Goal: Information Seeking & Learning: Find specific page/section

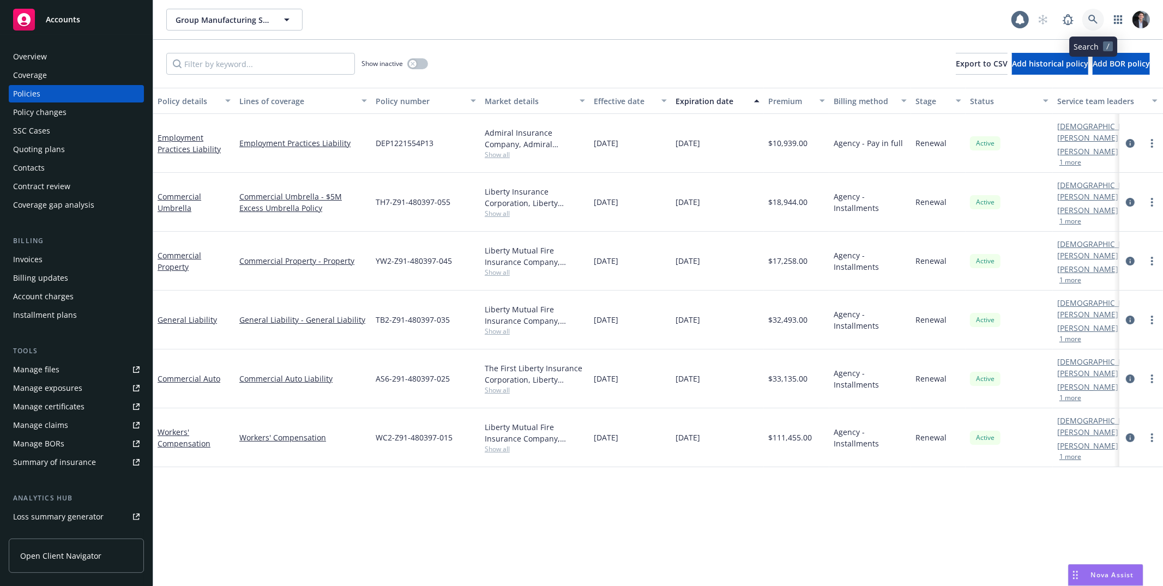
click at [1094, 17] on icon at bounding box center [1092, 19] width 9 height 9
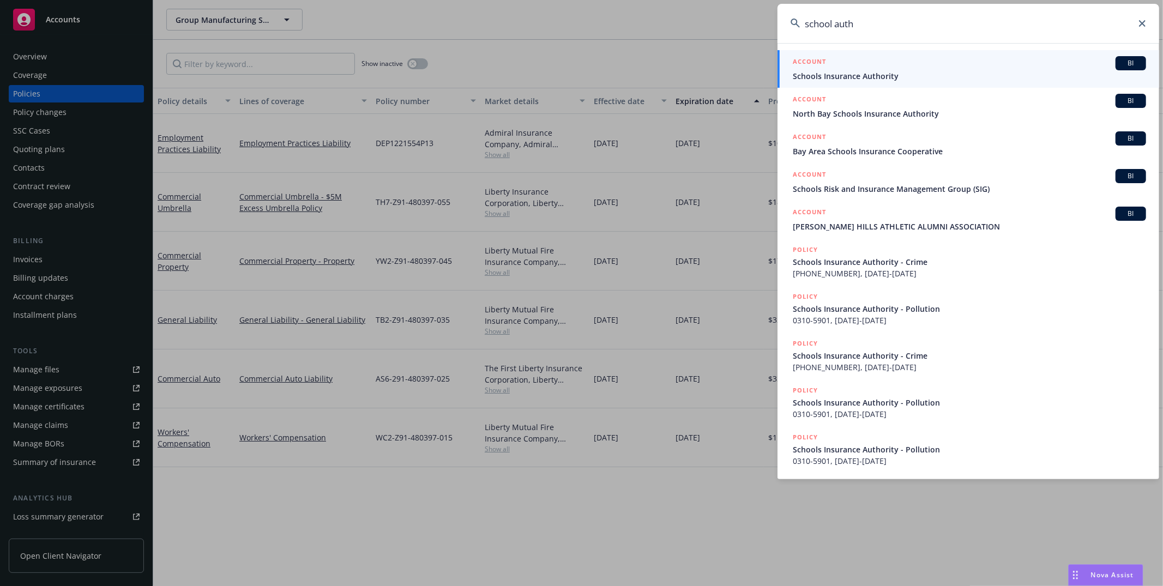
type input "school auth"
click at [1021, 70] on span "Schools Insurance Authority" at bounding box center [969, 75] width 353 height 11
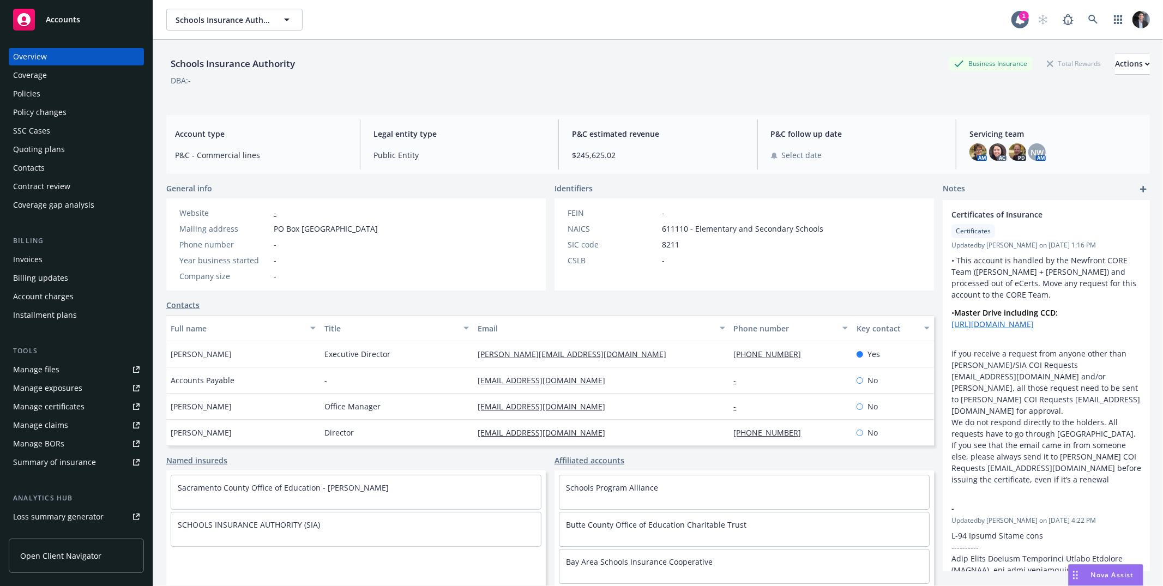
click at [43, 98] on div "Policies" at bounding box center [76, 93] width 126 height 17
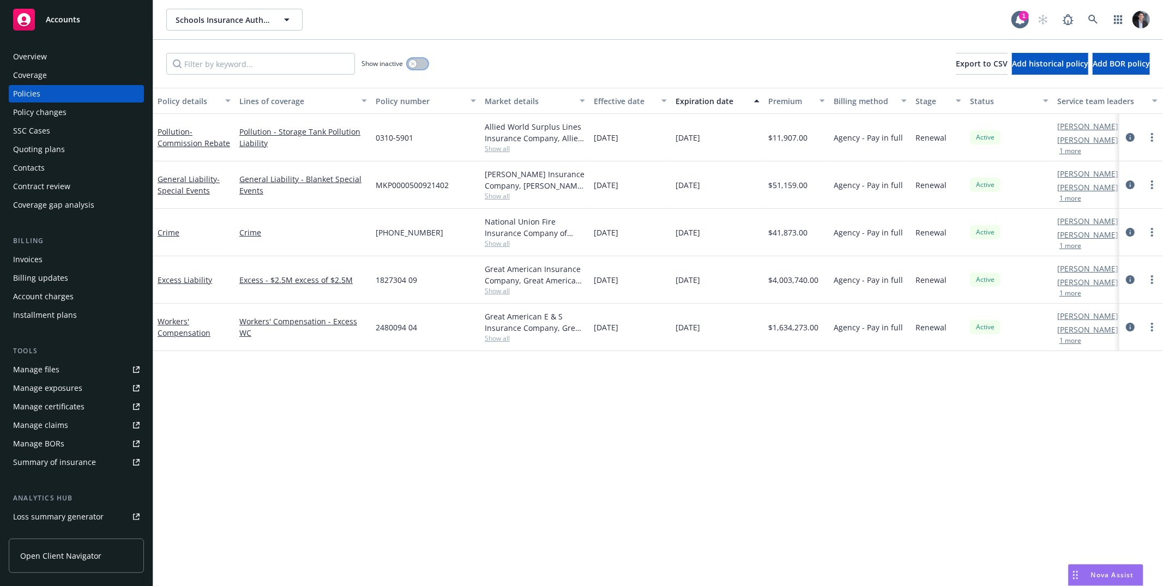
click at [413, 66] on div "button" at bounding box center [413, 64] width 8 height 8
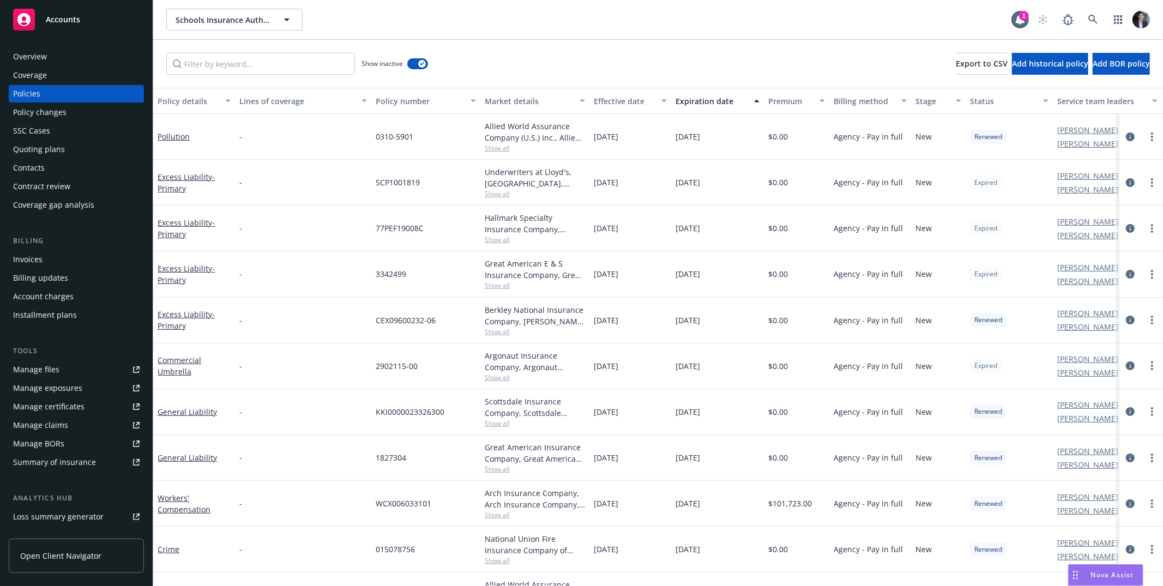
click at [702, 108] on button "Expiration date" at bounding box center [717, 101] width 93 height 26
click at [707, 106] on div "Expiration date" at bounding box center [711, 100] width 72 height 11
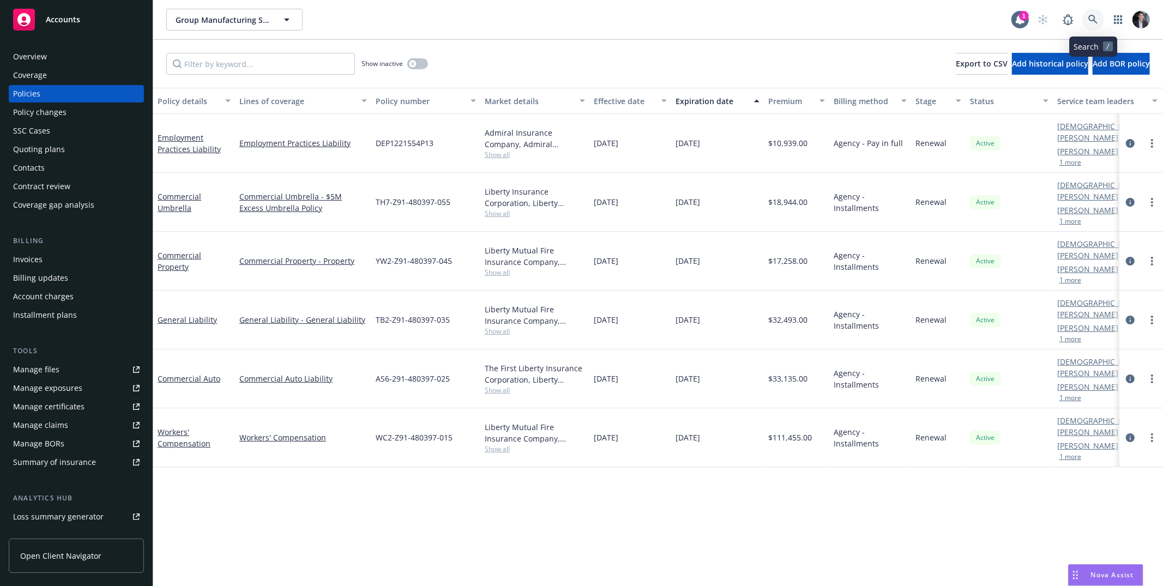
click at [1091, 15] on icon at bounding box center [1092, 19] width 9 height 9
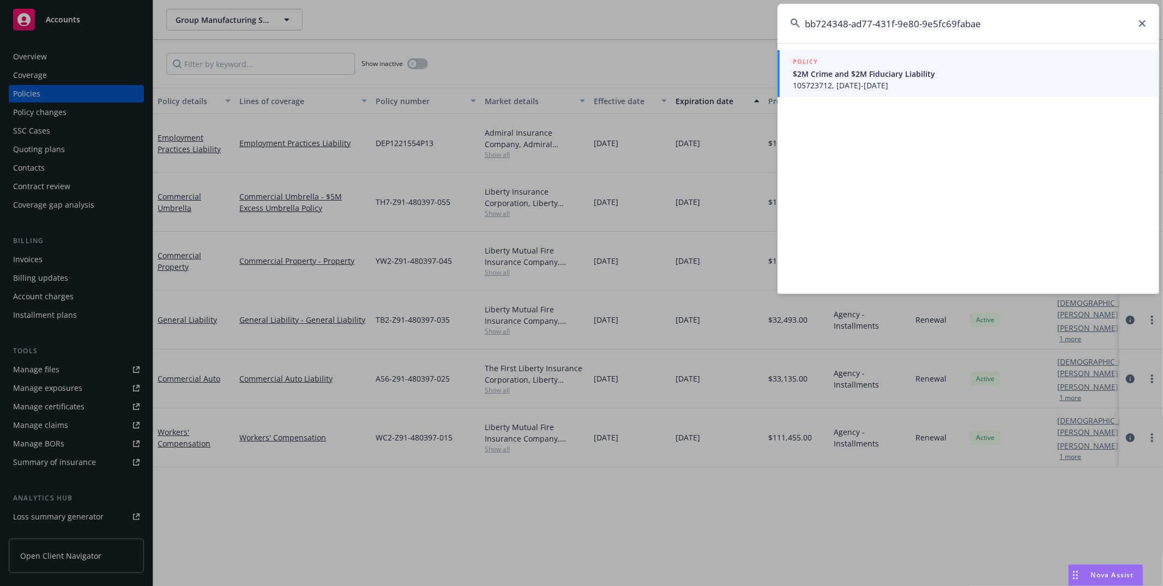
type input "bb724348-ad77-431f-9e80-9e5fc69fabae"
click at [894, 76] on span "$2M Crime and $2M Fiduciary Liability" at bounding box center [969, 73] width 353 height 11
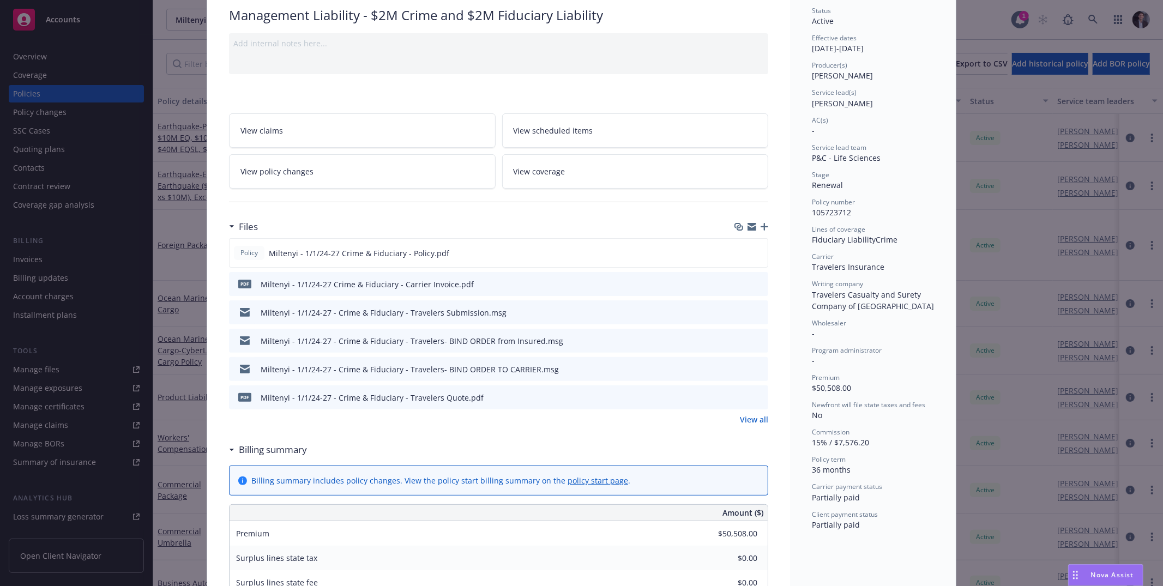
scroll to position [98, 0]
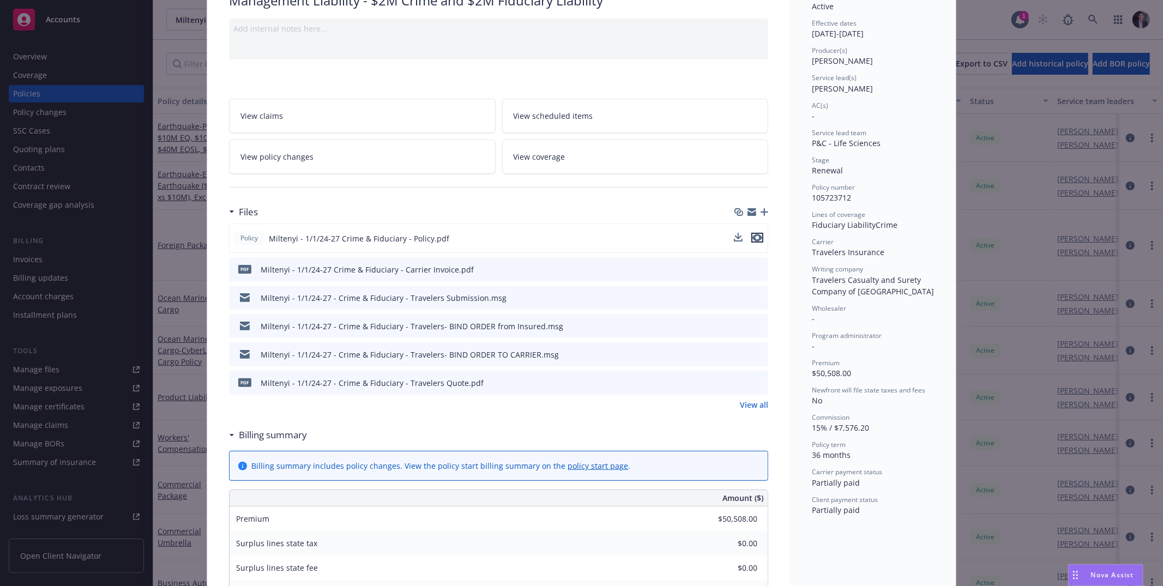
click at [757, 240] on icon "preview file" at bounding box center [757, 238] width 10 height 8
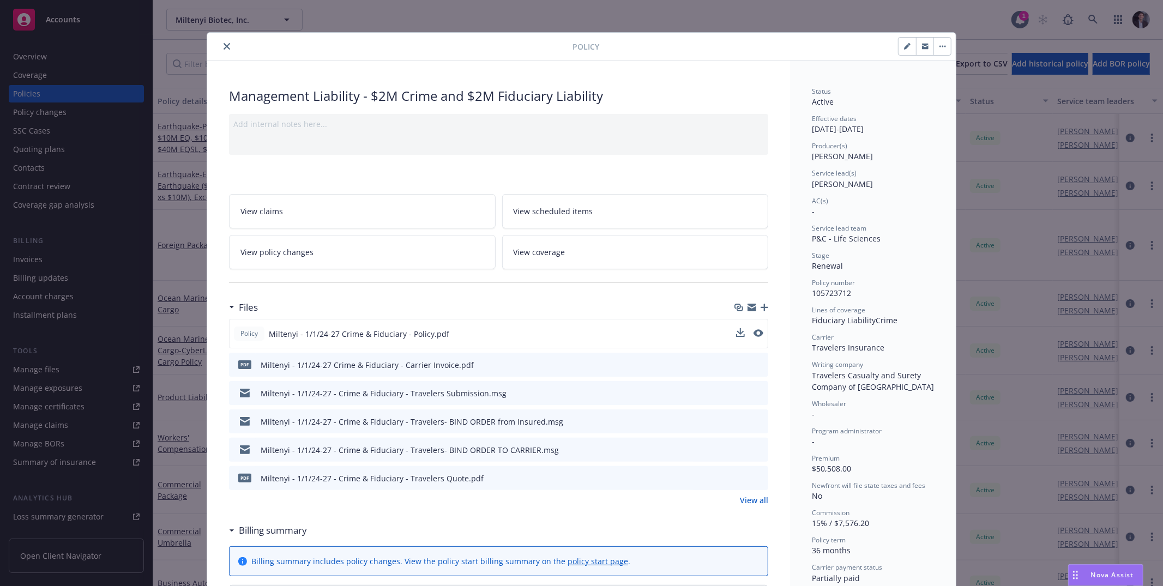
scroll to position [0, 0]
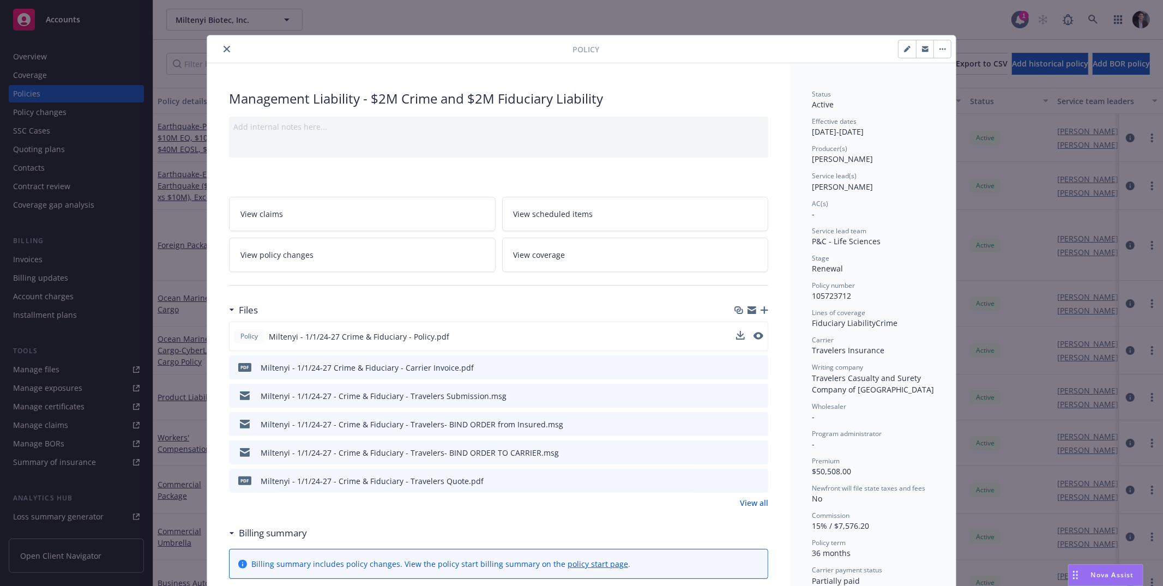
click at [227, 56] on div "Policy" at bounding box center [581, 49] width 749 height 28
click at [225, 53] on button "close" at bounding box center [226, 49] width 13 height 13
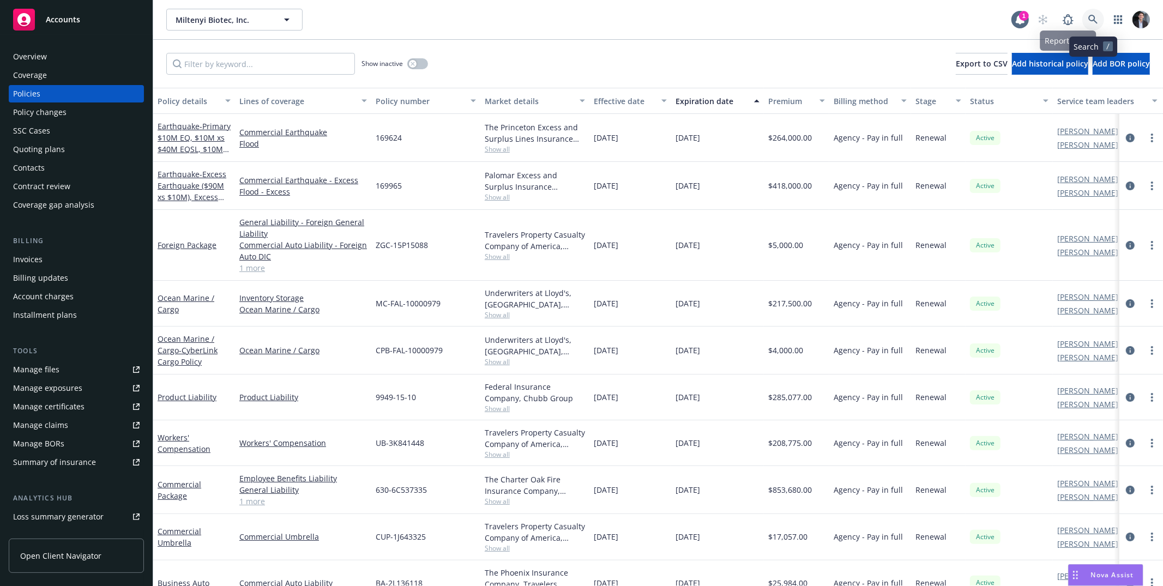
click at [1088, 21] on icon at bounding box center [1093, 20] width 10 height 10
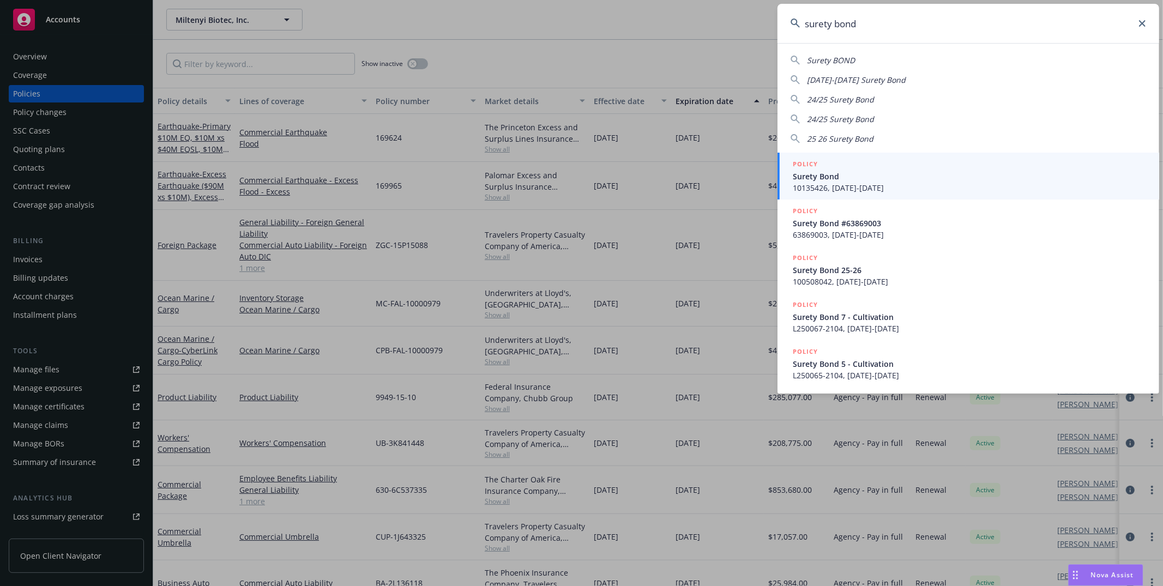
type input "surety bond"
click at [903, 187] on span "10135426, 04/22/2024-04/22/2025" at bounding box center [969, 187] width 353 height 11
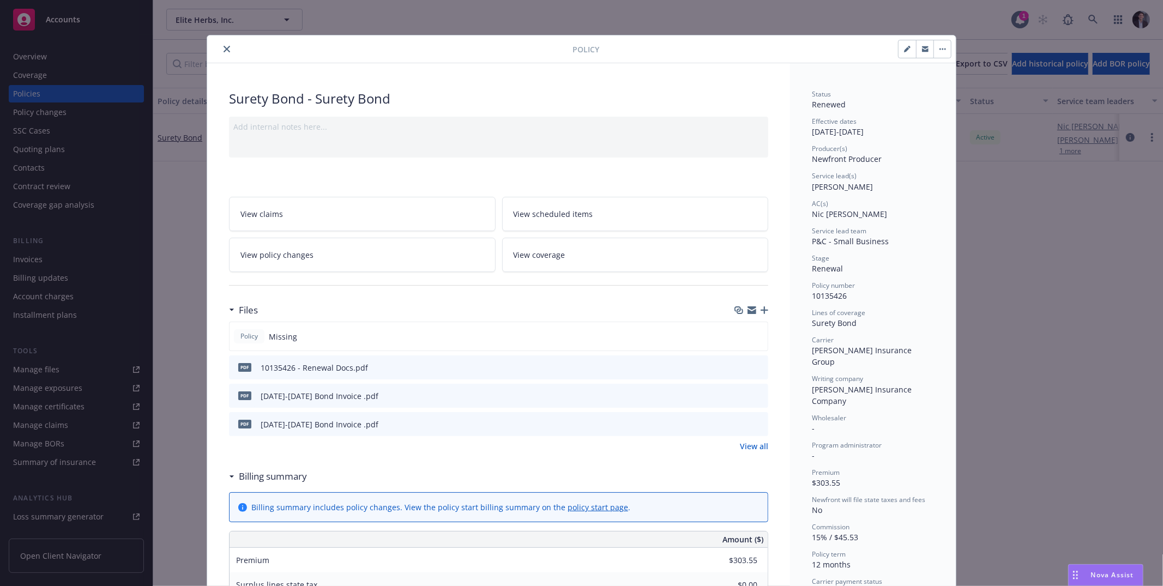
drag, startPoint x: 897, startPoint y: 129, endPoint x: 757, endPoint y: 127, distance: 140.1
click at [867, 151] on div "Producer(s)" at bounding box center [873, 148] width 122 height 9
click at [228, 57] on div "Policy" at bounding box center [581, 49] width 749 height 28
click at [228, 54] on div at bounding box center [392, 49] width 361 height 13
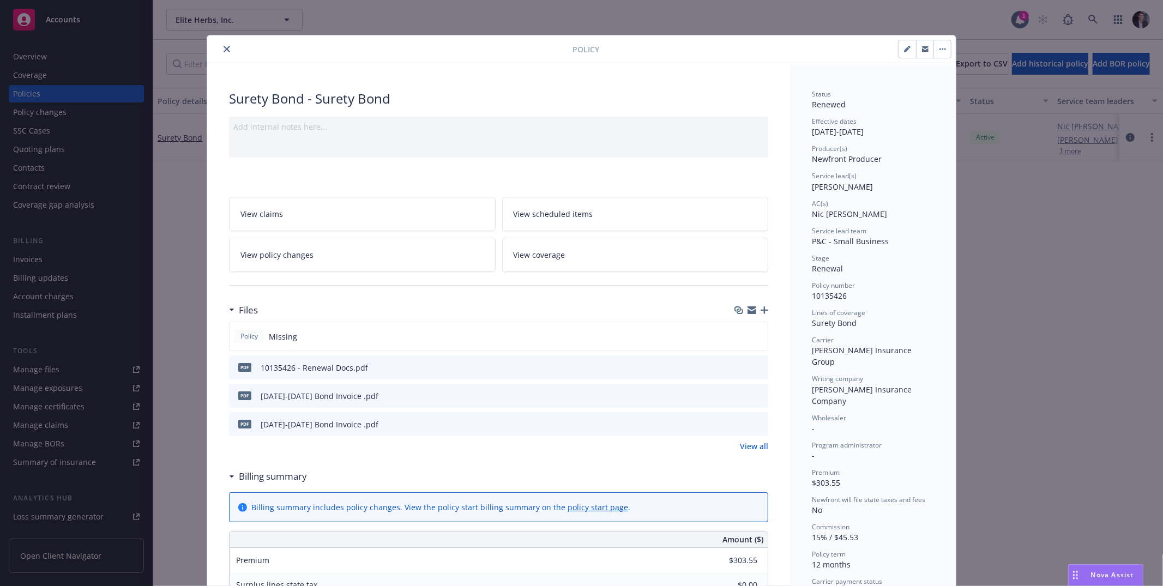
click at [225, 50] on icon "close" at bounding box center [227, 49] width 7 height 7
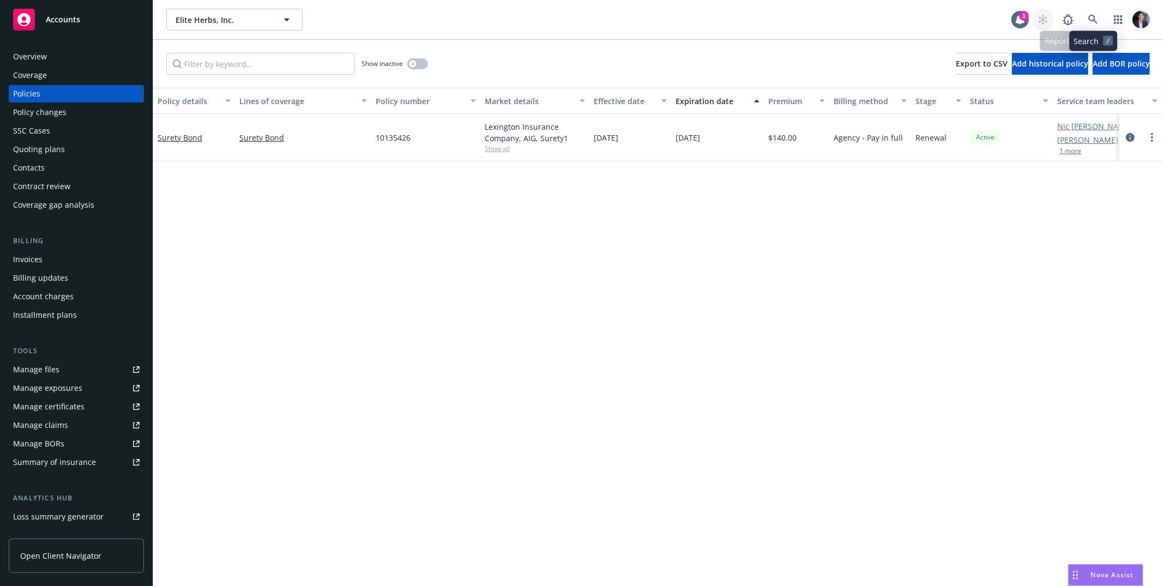
click at [1032, 21] on link at bounding box center [1043, 20] width 22 height 22
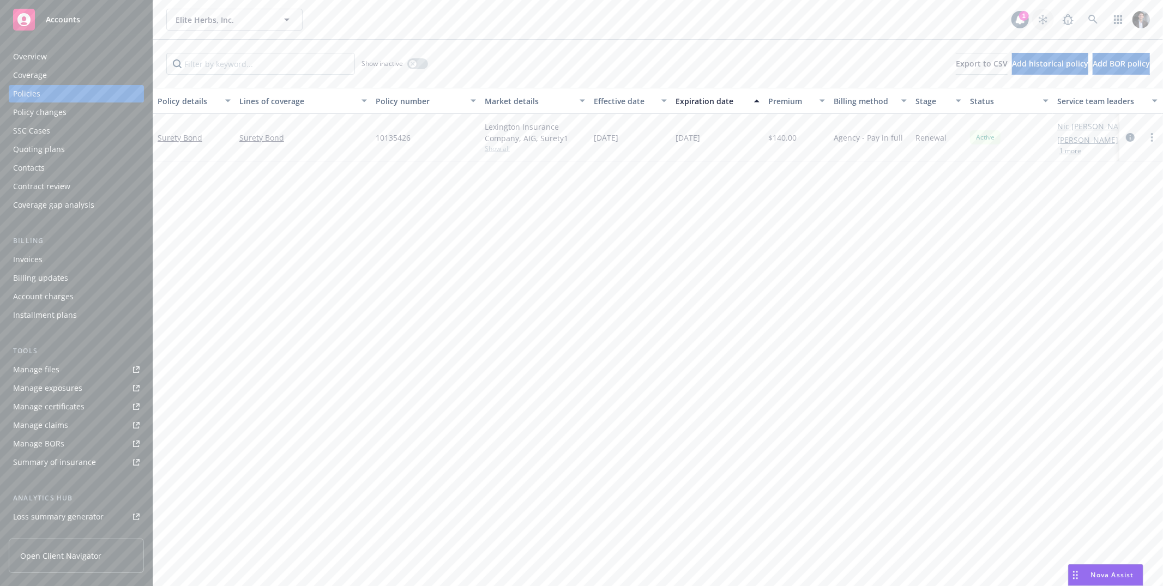
click at [1053, 21] on link at bounding box center [1043, 20] width 22 height 22
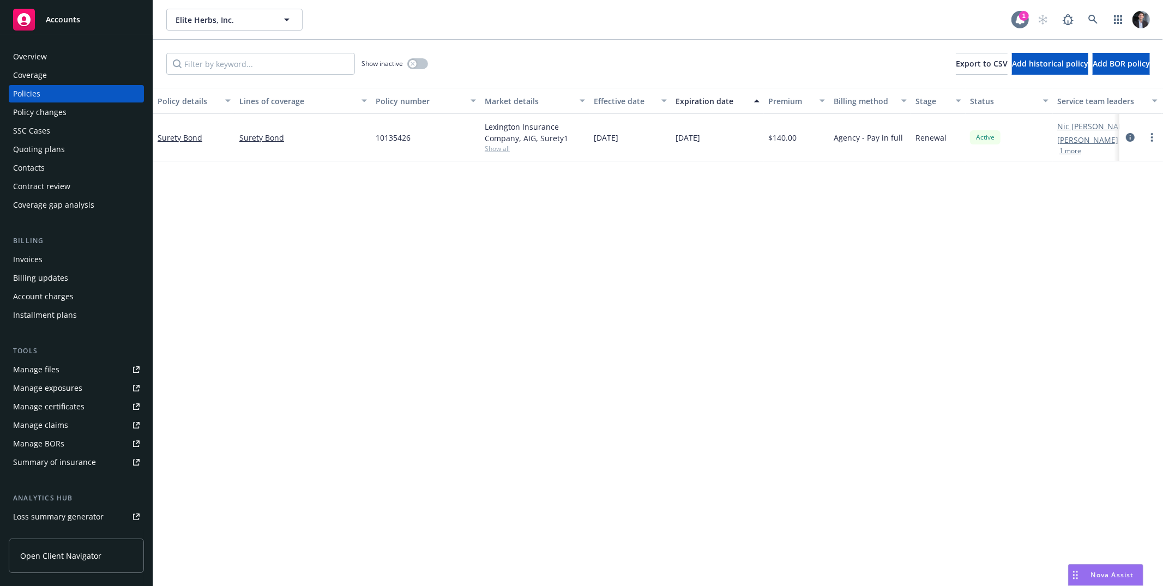
click at [1021, 23] on icon at bounding box center [1020, 20] width 9 height 10
click at [1101, 22] on link at bounding box center [1093, 20] width 22 height 22
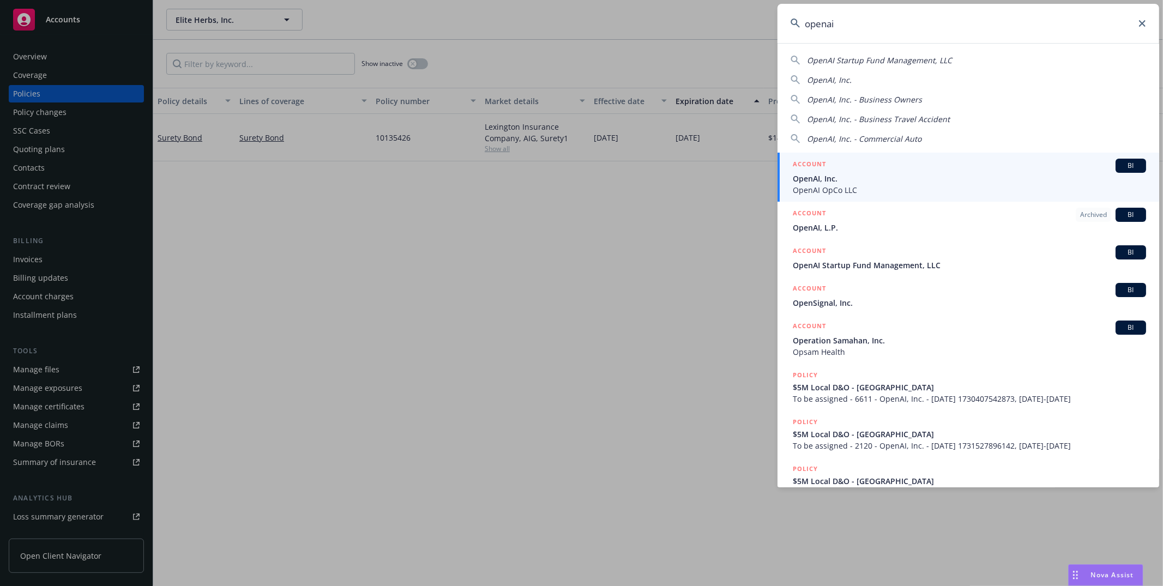
type input "openai"
click at [903, 168] on div "ACCOUNT BI" at bounding box center [969, 166] width 353 height 14
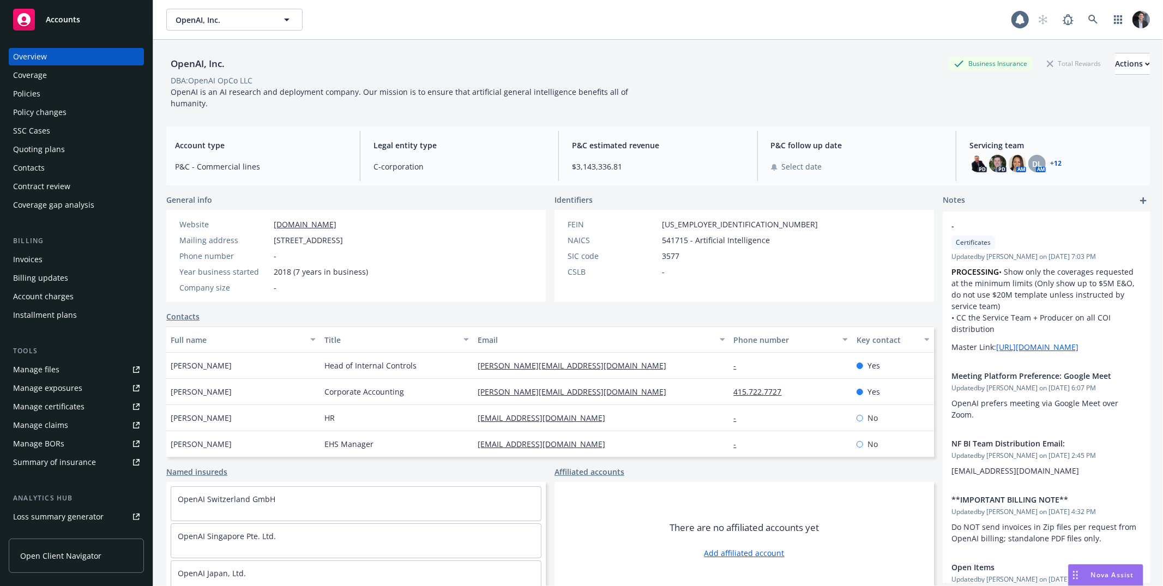
scroll to position [2, 0]
click at [55, 94] on div "Policies" at bounding box center [76, 93] width 126 height 17
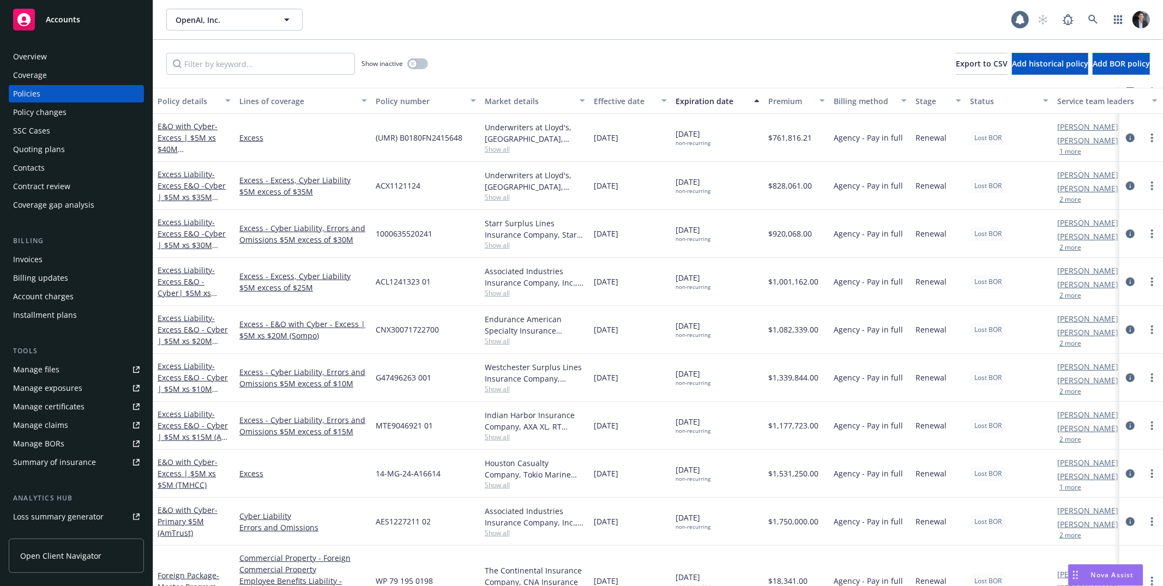
scroll to position [552, 0]
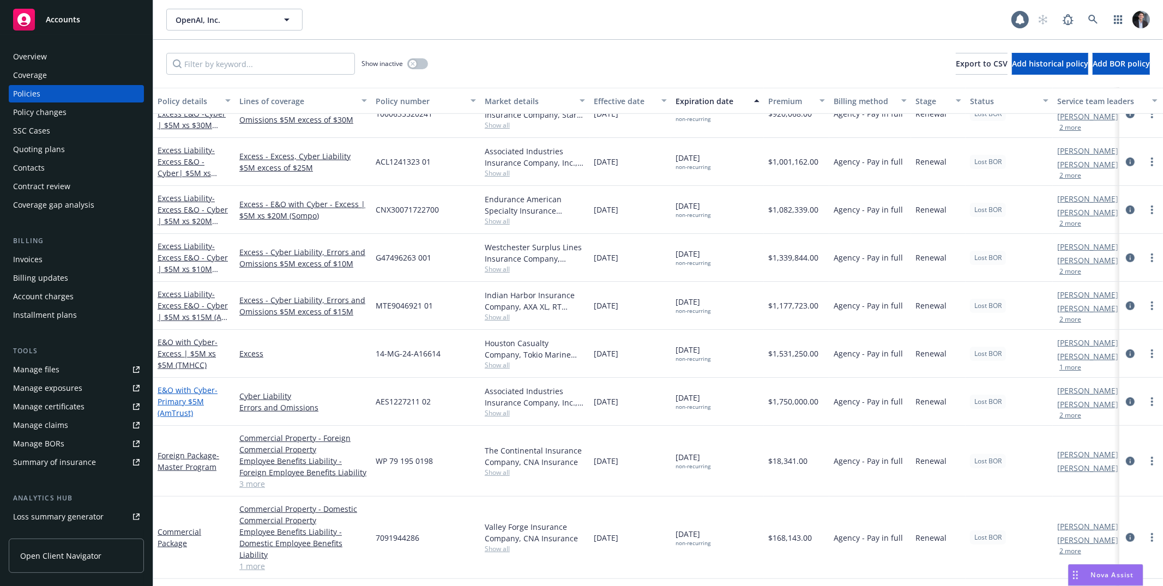
click at [192, 402] on span "- Primary $5M (AmTrust)" at bounding box center [188, 401] width 60 height 33
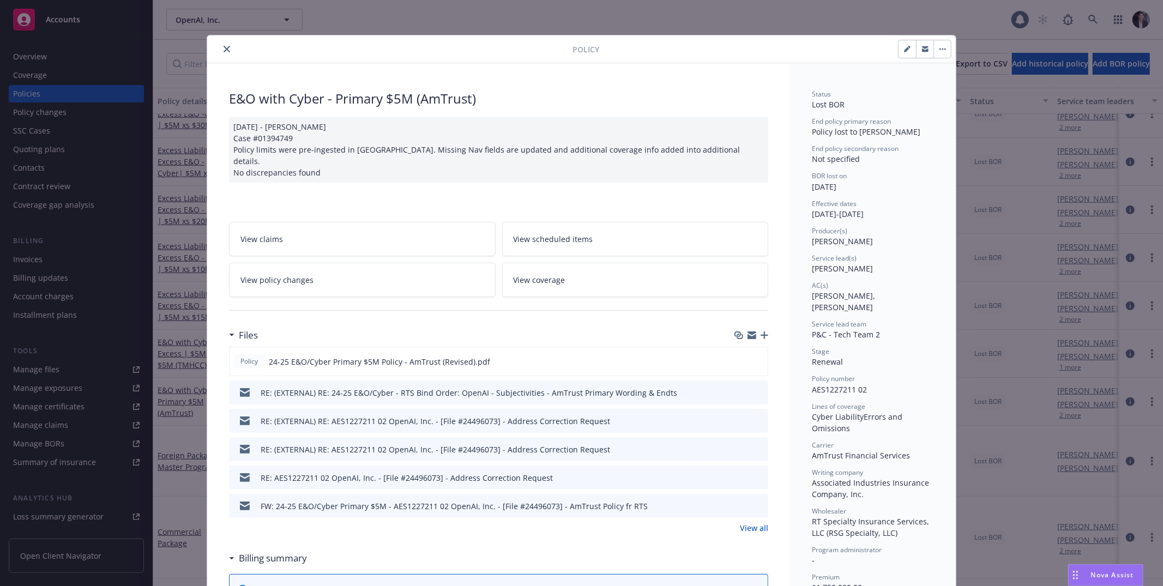
drag, startPoint x: 316, startPoint y: 108, endPoint x: 219, endPoint y: 106, distance: 97.1
click at [279, 105] on div "E&O with Cyber - Primary $5M (AmTrust)" at bounding box center [498, 98] width 539 height 19
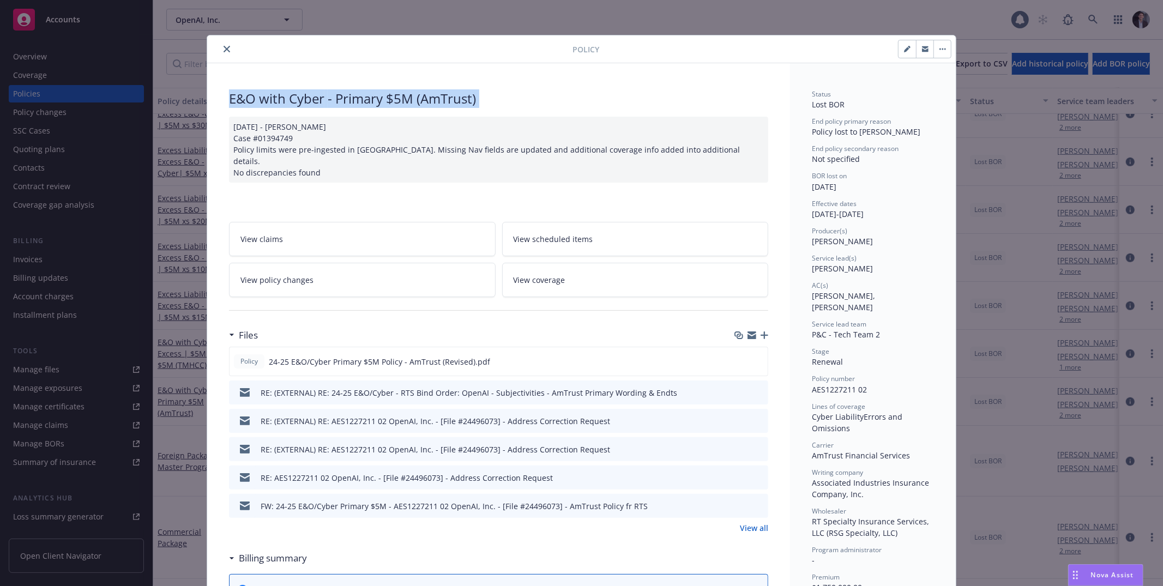
click at [279, 105] on div "E&O with Cyber - Primary $5M (AmTrust)" at bounding box center [498, 98] width 539 height 19
drag, startPoint x: 865, startPoint y: 108, endPoint x: 806, endPoint y: 108, distance: 58.3
click at [812, 107] on div "Status Lost BOR" at bounding box center [873, 99] width 122 height 21
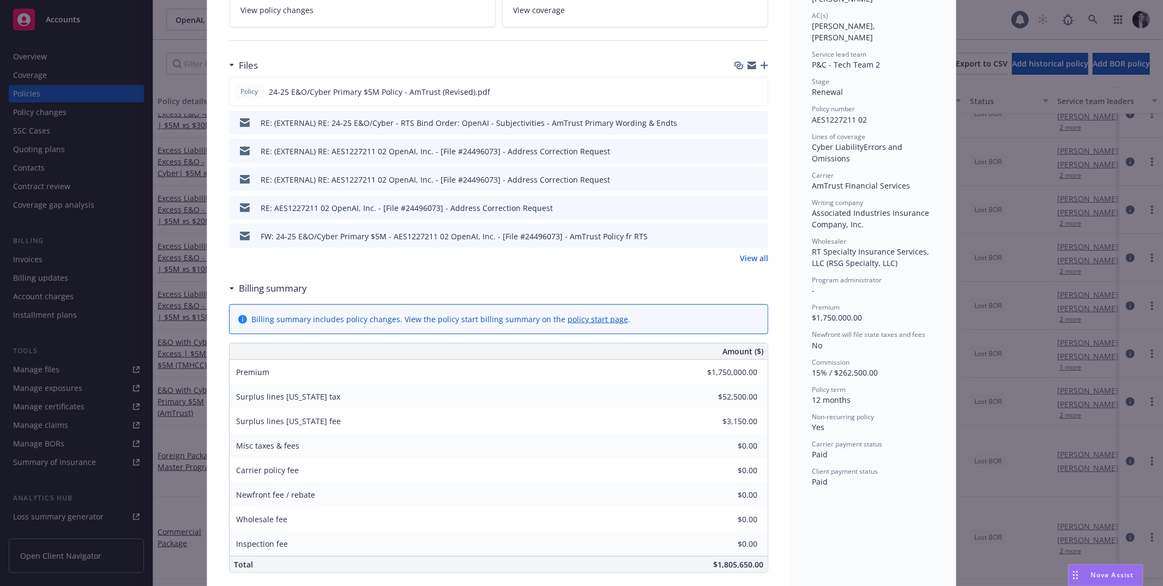
scroll to position [287, 0]
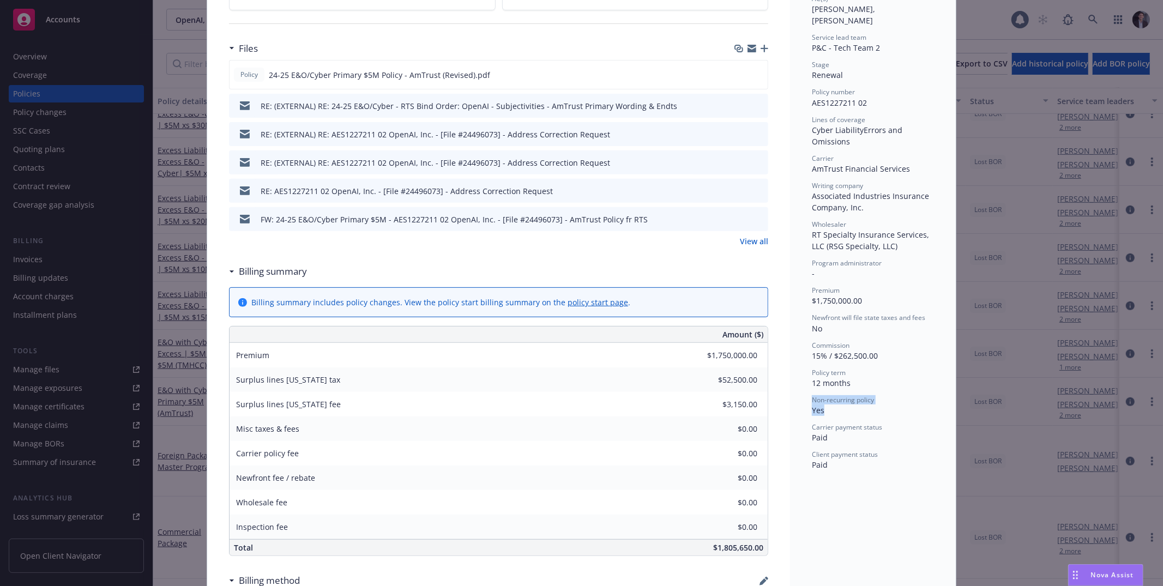
drag, startPoint x: 806, startPoint y: 398, endPoint x: 789, endPoint y: 402, distance: 17.5
click at [790, 389] on div "Status Lost BOR End policy primary reason Policy lost to BOR End policy seconda…" at bounding box center [873, 470] width 166 height 1389
click at [820, 408] on div "Status Lost BOR End policy primary reason Policy lost to BOR End policy seconda…" at bounding box center [873, 137] width 122 height 668
drag, startPoint x: 820, startPoint y: 408, endPoint x: 806, endPoint y: 393, distance: 21.2
click at [806, 393] on div "Status Lost BOR End policy primary reason Policy lost to BOR End policy seconda…" at bounding box center [873, 470] width 166 height 1389
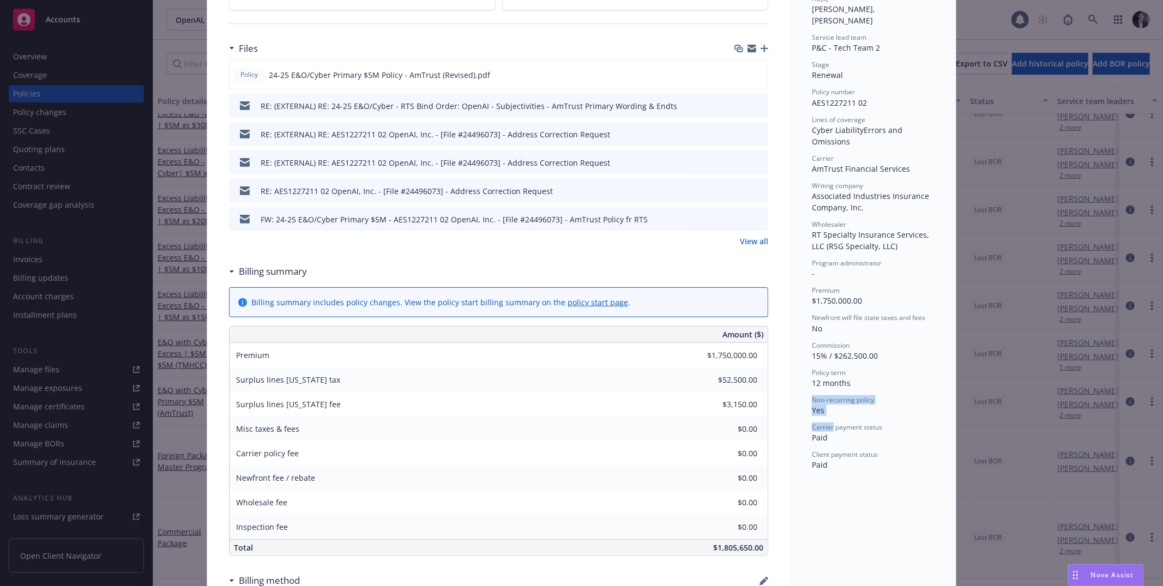
click at [805, 390] on div "Status Lost BOR End policy primary reason Policy lost to BOR End policy seconda…" at bounding box center [873, 470] width 166 height 1389
drag, startPoint x: 805, startPoint y: 390, endPoint x: 836, endPoint y: 400, distance: 32.6
click at [836, 399] on div "Status Lost BOR End policy primary reason Policy lost to BOR End policy seconda…" at bounding box center [873, 470] width 166 height 1389
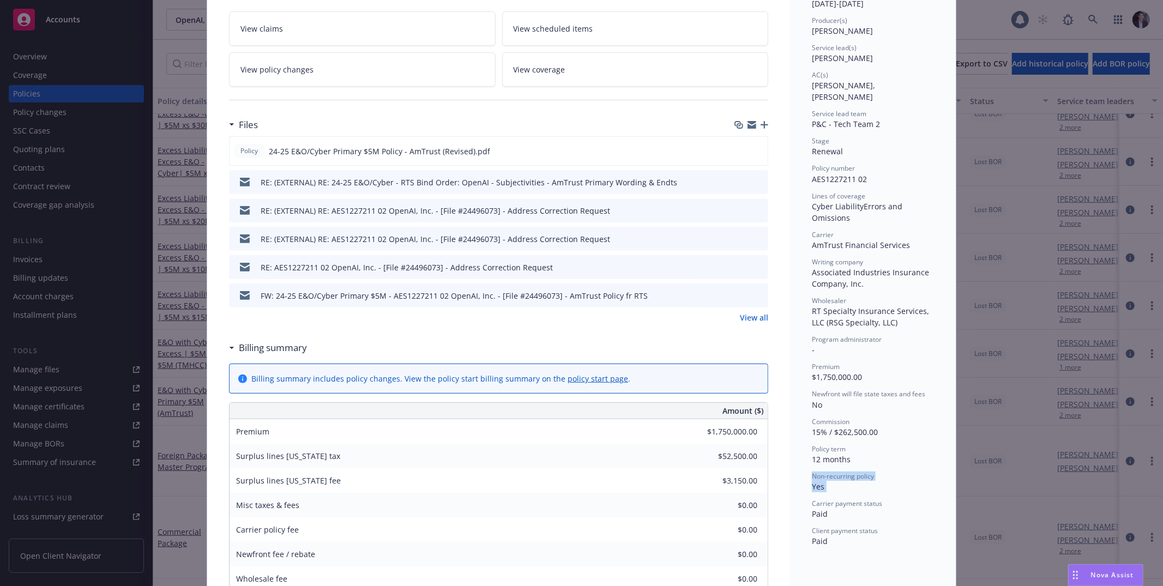
scroll to position [216, 0]
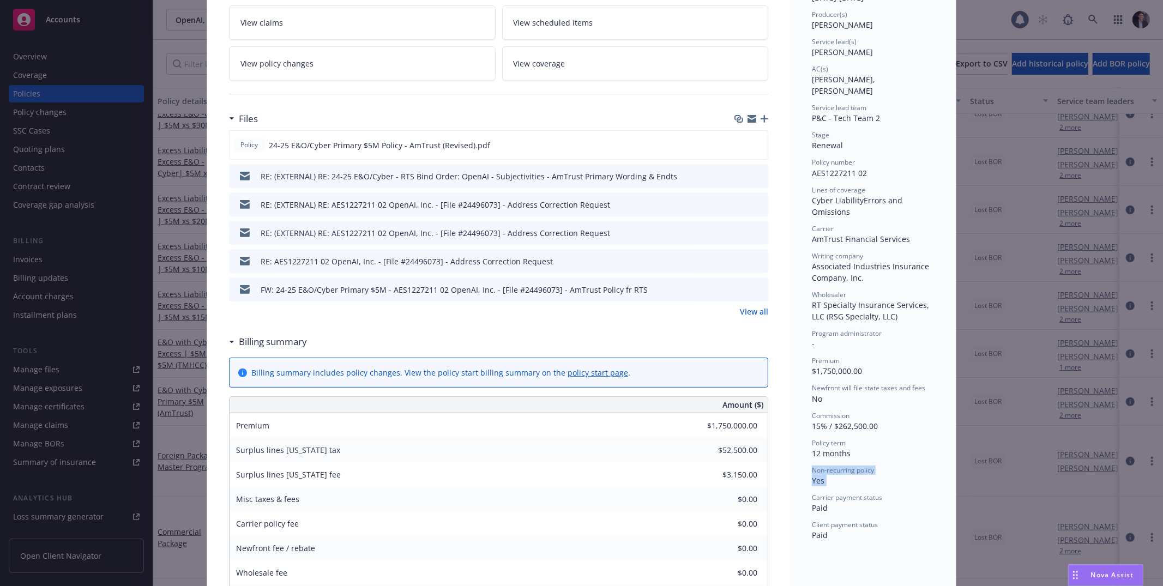
click at [829, 470] on div "Non-recurring policy Yes" at bounding box center [873, 476] width 122 height 21
drag, startPoint x: 829, startPoint y: 470, endPoint x: 796, endPoint y: 462, distance: 33.7
click at [796, 462] on div "Status Lost BOR End policy primary reason Policy lost to BOR End policy seconda…" at bounding box center [873, 541] width 166 height 1389
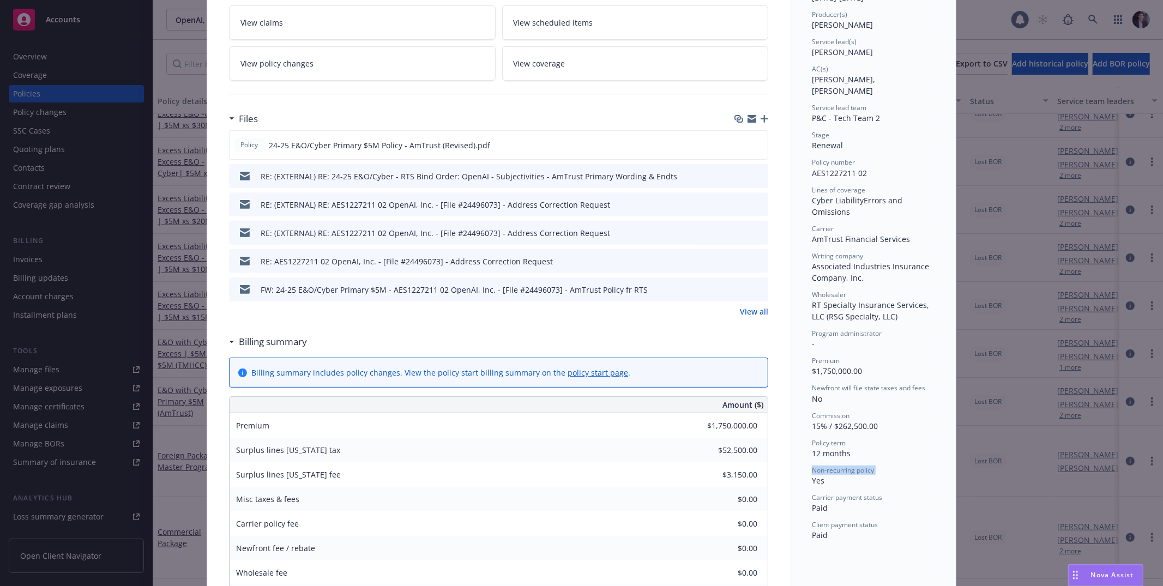
drag, startPoint x: 796, startPoint y: 462, endPoint x: 836, endPoint y: 463, distance: 40.3
click at [832, 463] on div "Status Lost BOR End policy primary reason Policy lost to BOR End policy seconda…" at bounding box center [873, 541] width 166 height 1389
click at [836, 466] on div "Non-recurring policy Yes" at bounding box center [873, 476] width 122 height 21
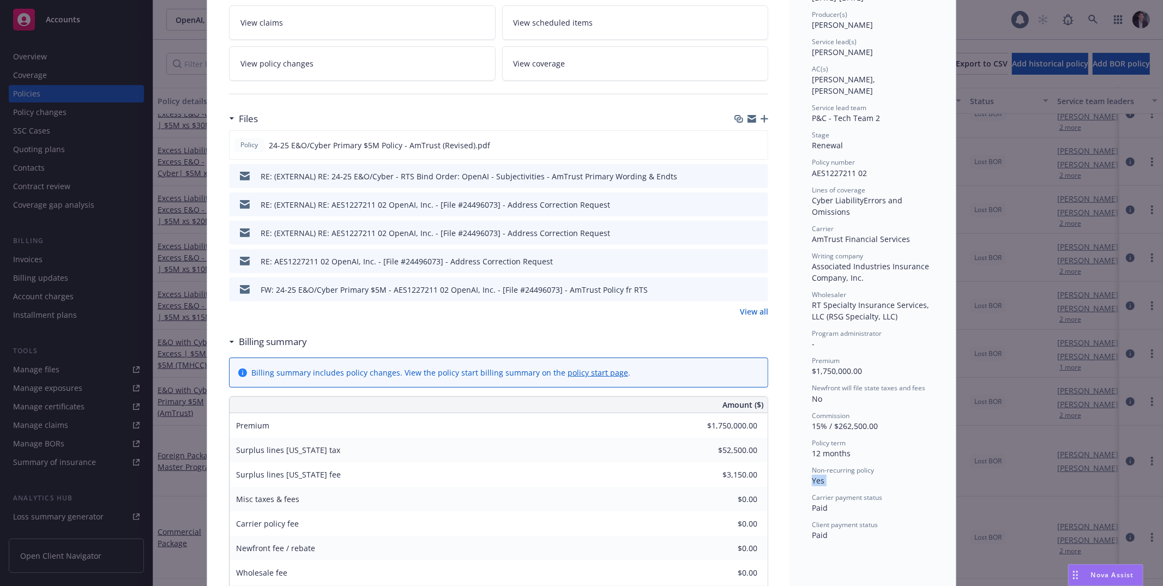
click at [836, 466] on div "Non-recurring policy Yes" at bounding box center [873, 476] width 122 height 21
click at [834, 466] on span "Non-recurring policy" at bounding box center [843, 470] width 62 height 9
drag, startPoint x: 834, startPoint y: 458, endPoint x: 842, endPoint y: 464, distance: 10.1
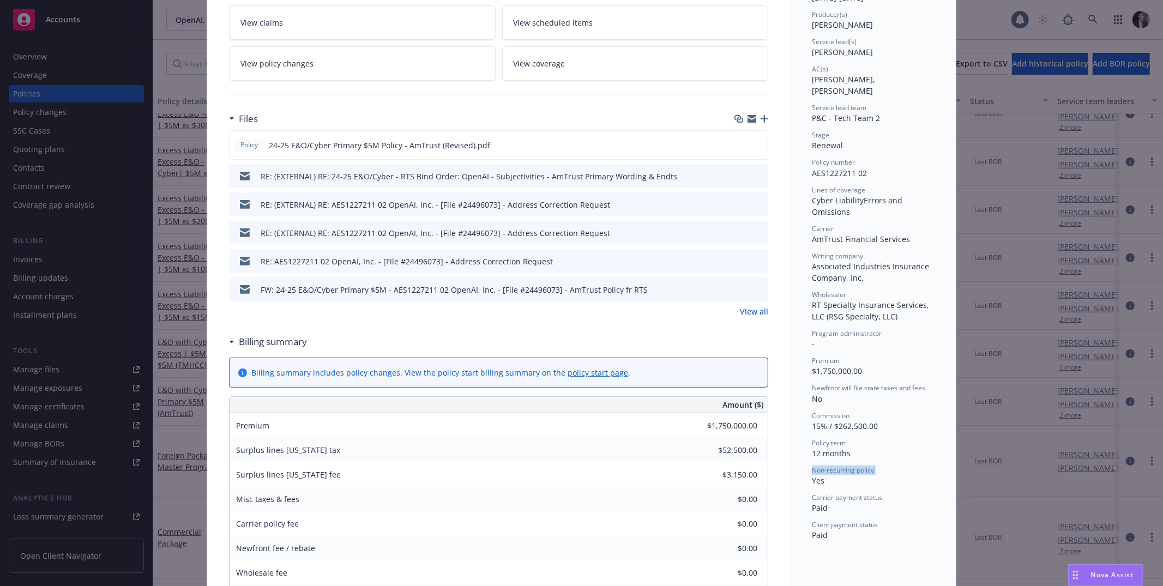
click at [841, 466] on div "Non-recurring policy Yes" at bounding box center [873, 476] width 122 height 21
click at [842, 466] on div "Non-recurring policy Yes" at bounding box center [873, 476] width 122 height 21
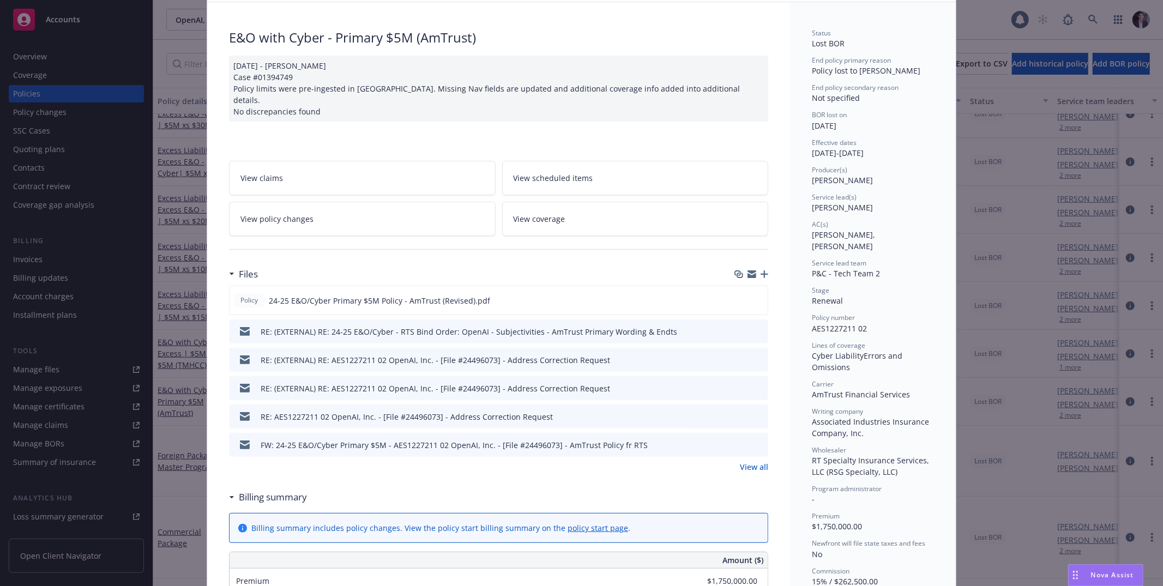
scroll to position [0, 0]
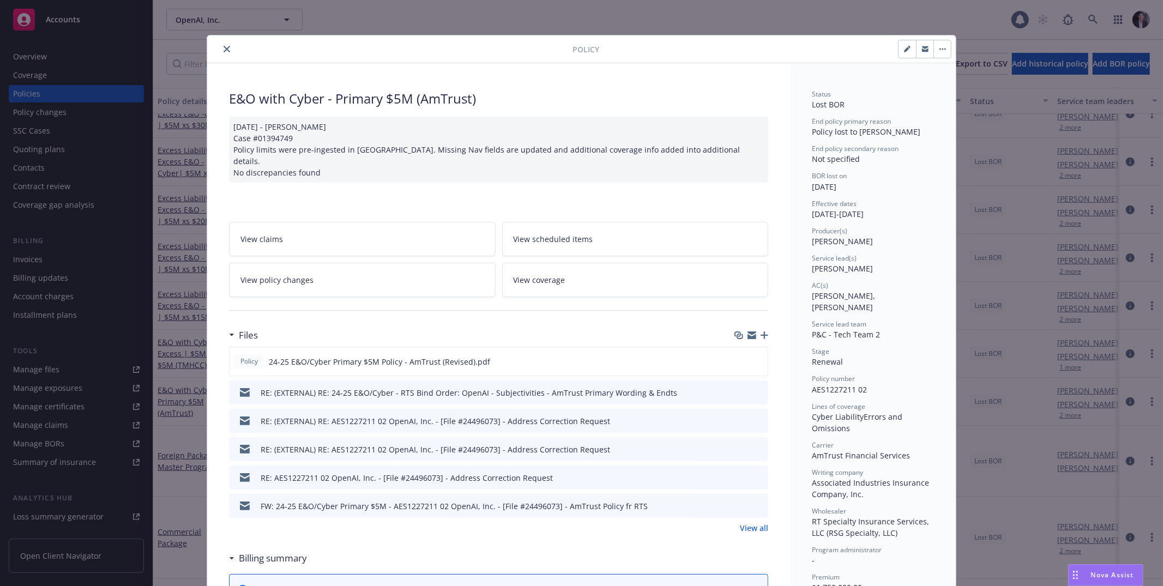
click at [297, 44] on div at bounding box center [392, 49] width 361 height 13
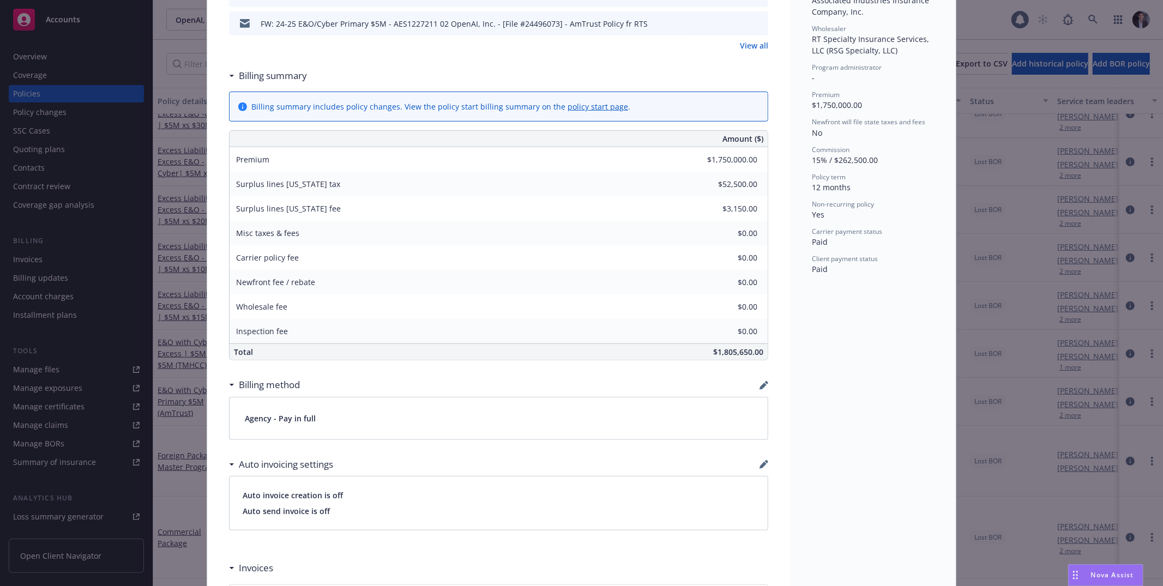
scroll to position [597, 0]
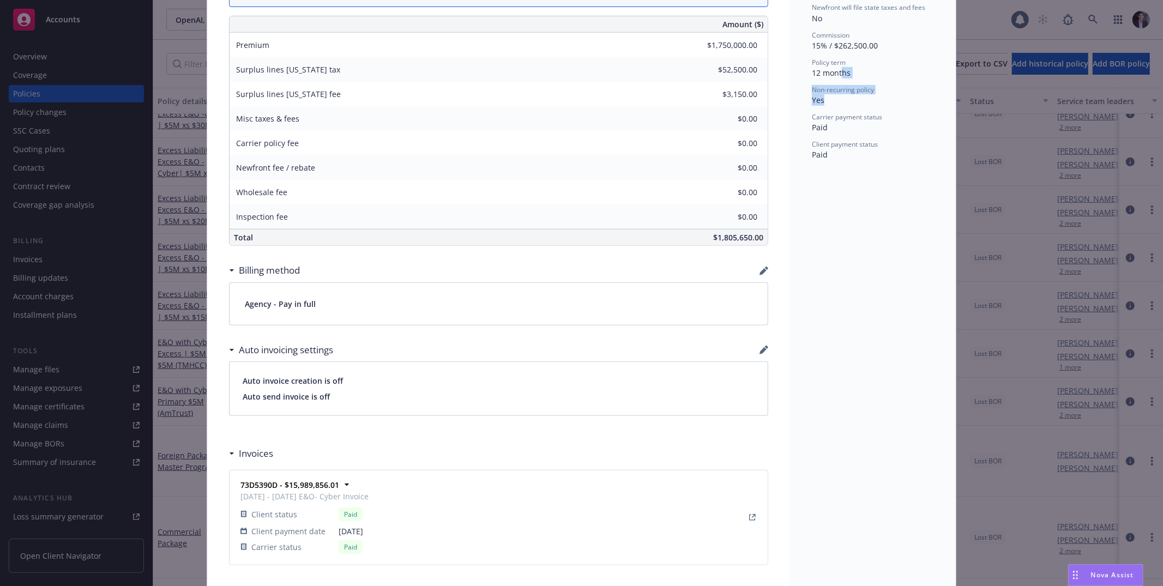
drag, startPoint x: 838, startPoint y: 63, endPoint x: 835, endPoint y: 96, distance: 32.9
drag, startPoint x: 836, startPoint y: 95, endPoint x: 837, endPoint y: 59, distance: 35.5
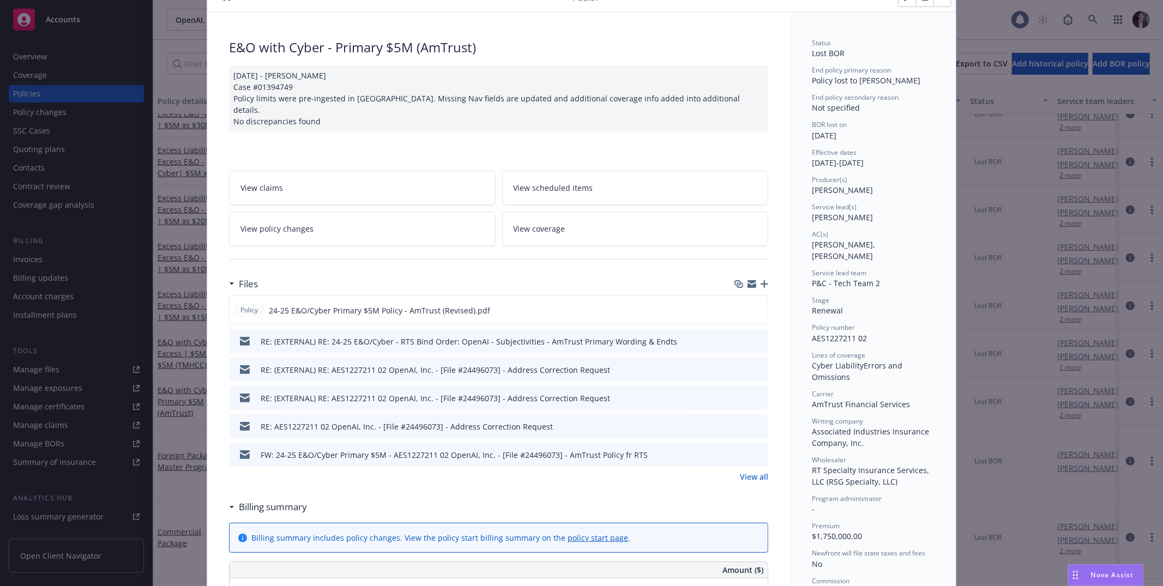
scroll to position [0, 0]
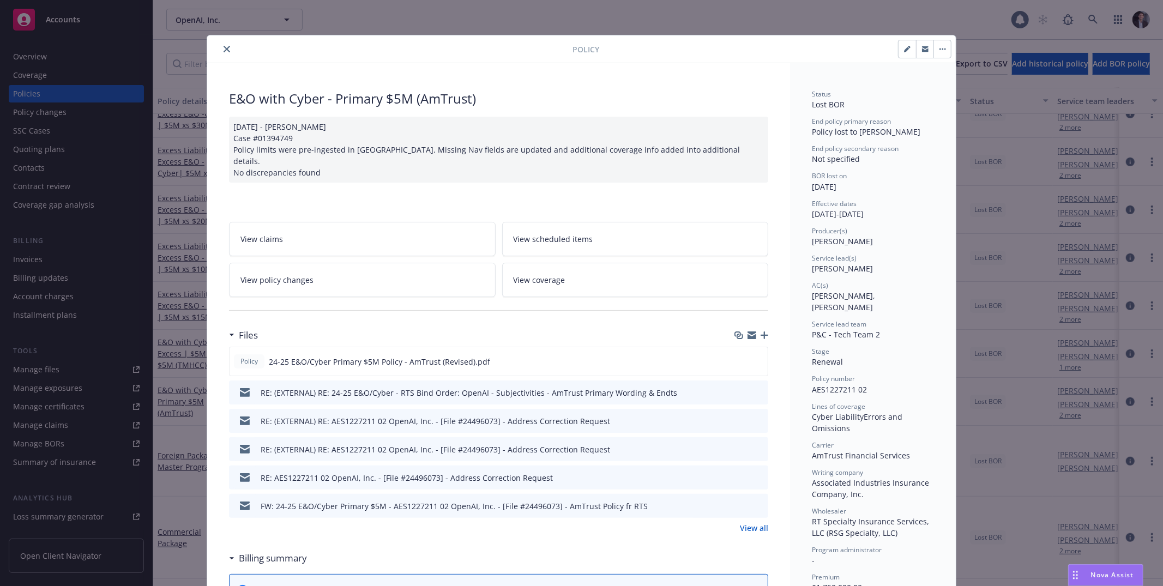
drag, startPoint x: 867, startPoint y: 110, endPoint x: 907, endPoint y: 165, distance: 67.9
click at [886, 137] on div "Status Lost BOR End policy primary reason Policy lost to BOR End policy seconda…" at bounding box center [873, 423] width 122 height 668
click at [865, 126] on span "Policy lost to BOR" at bounding box center [866, 131] width 108 height 10
click at [224, 51] on icon "close" at bounding box center [227, 49] width 7 height 7
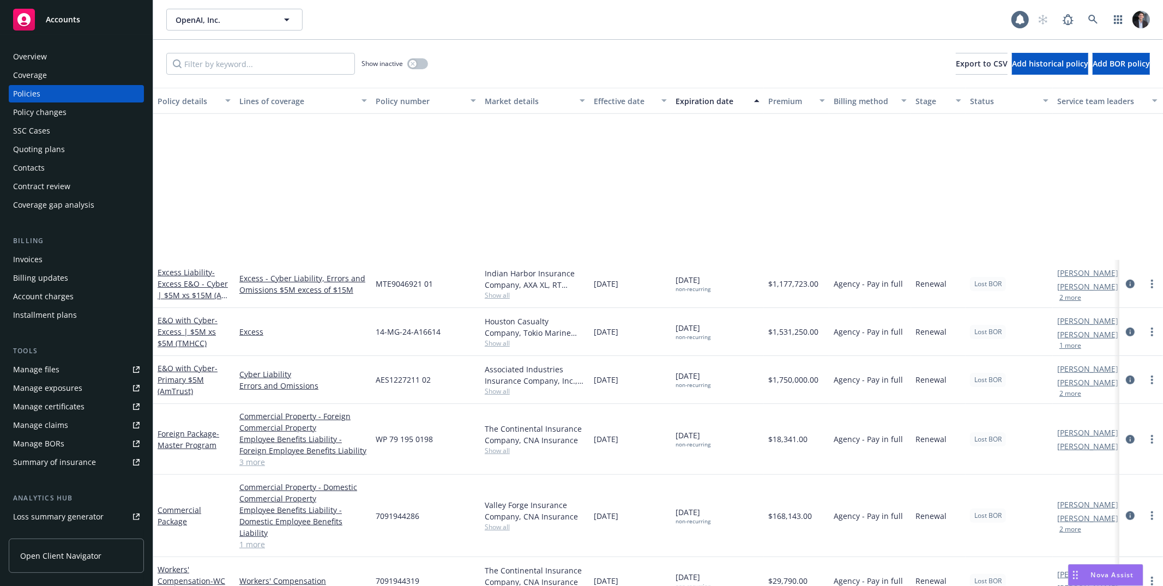
scroll to position [791, 0]
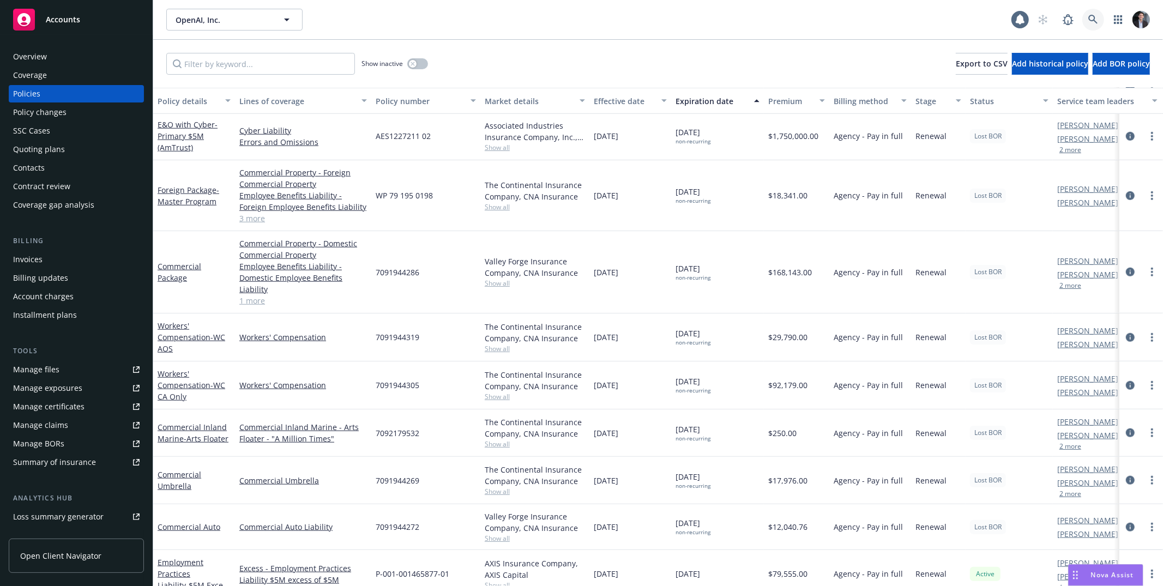
click at [1092, 27] on link at bounding box center [1093, 20] width 22 height 22
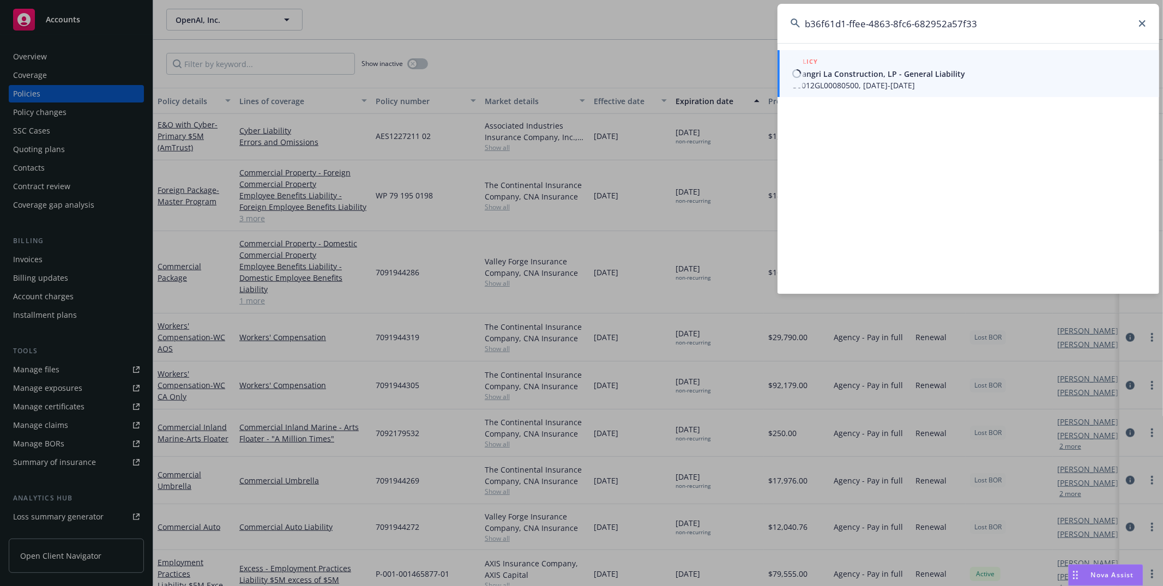
type input "b36f61d1-ffee-4863-8fc6-682952a57f33"
click at [898, 80] on span "S0012GL00080500, 05/12/2022-08/10/2025" at bounding box center [969, 85] width 353 height 11
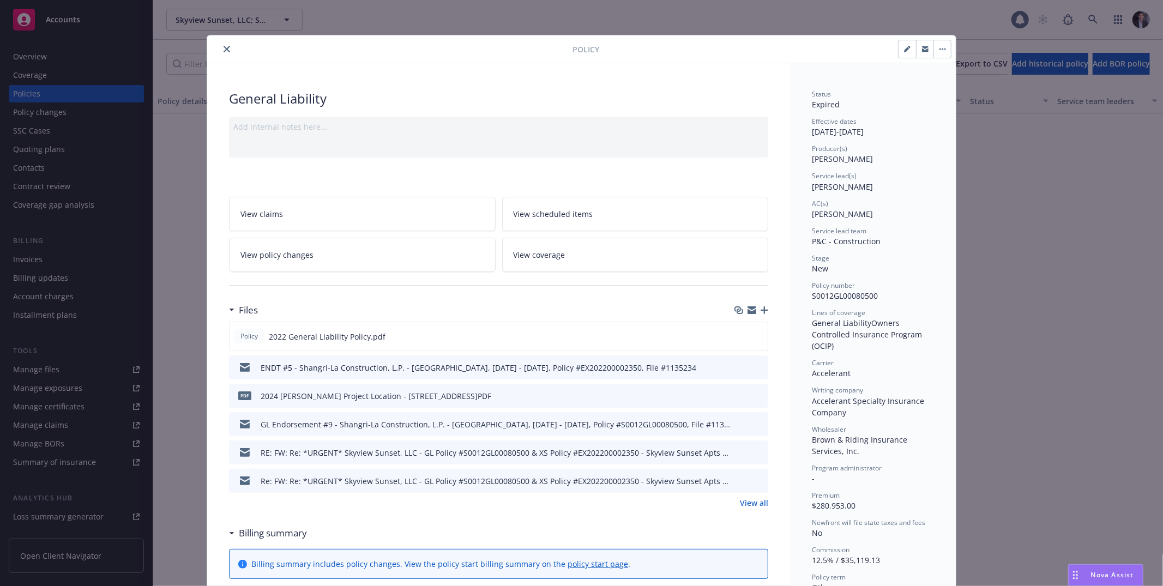
click at [226, 53] on button "close" at bounding box center [226, 49] width 13 height 13
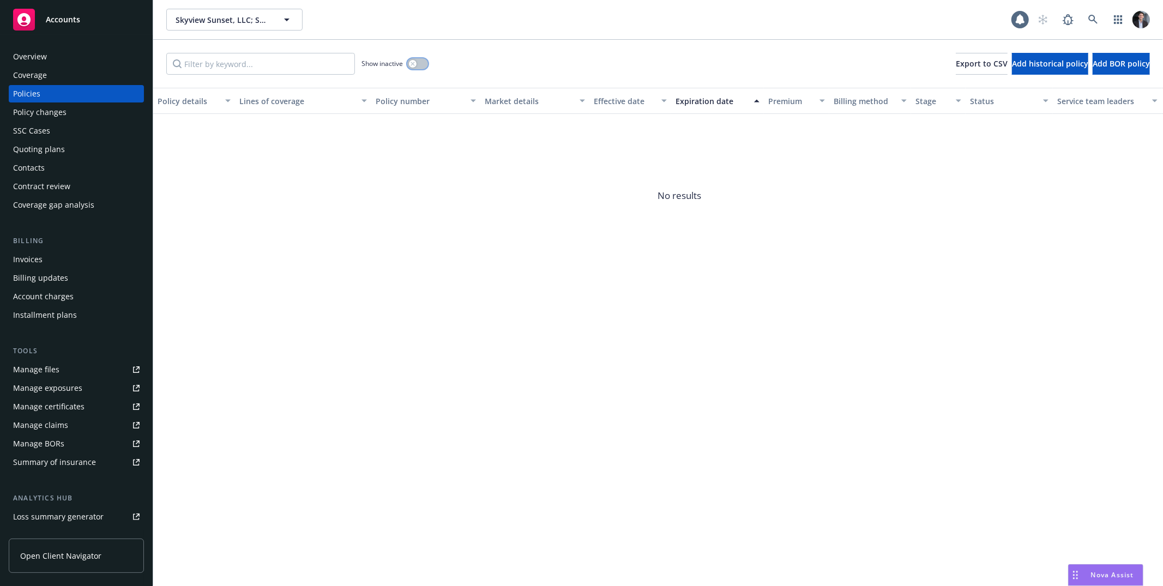
click at [419, 66] on button "button" at bounding box center [417, 63] width 21 height 11
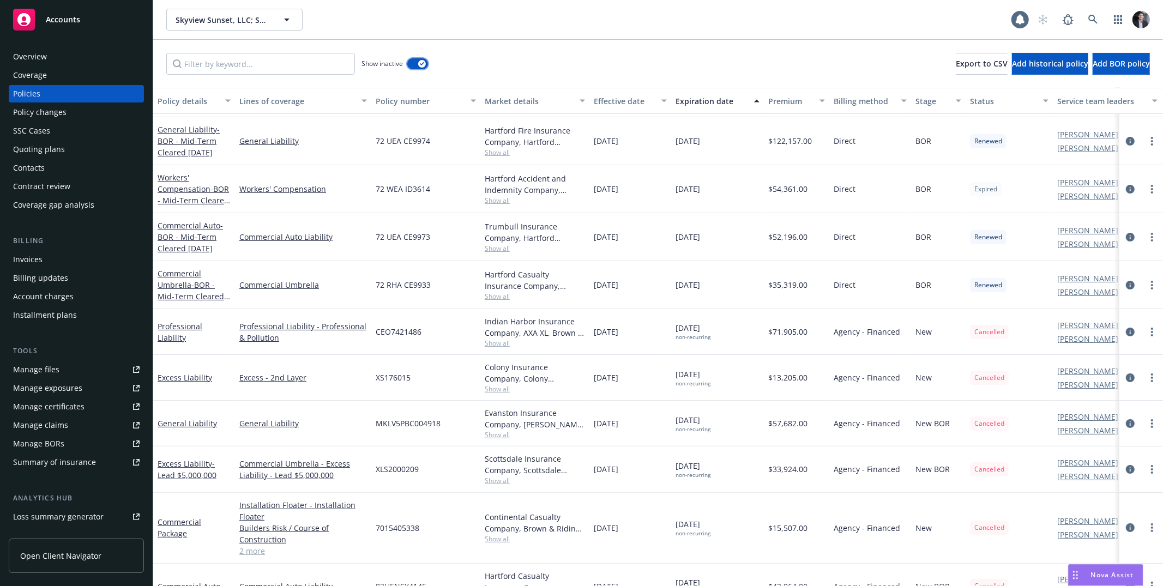
scroll to position [74, 0]
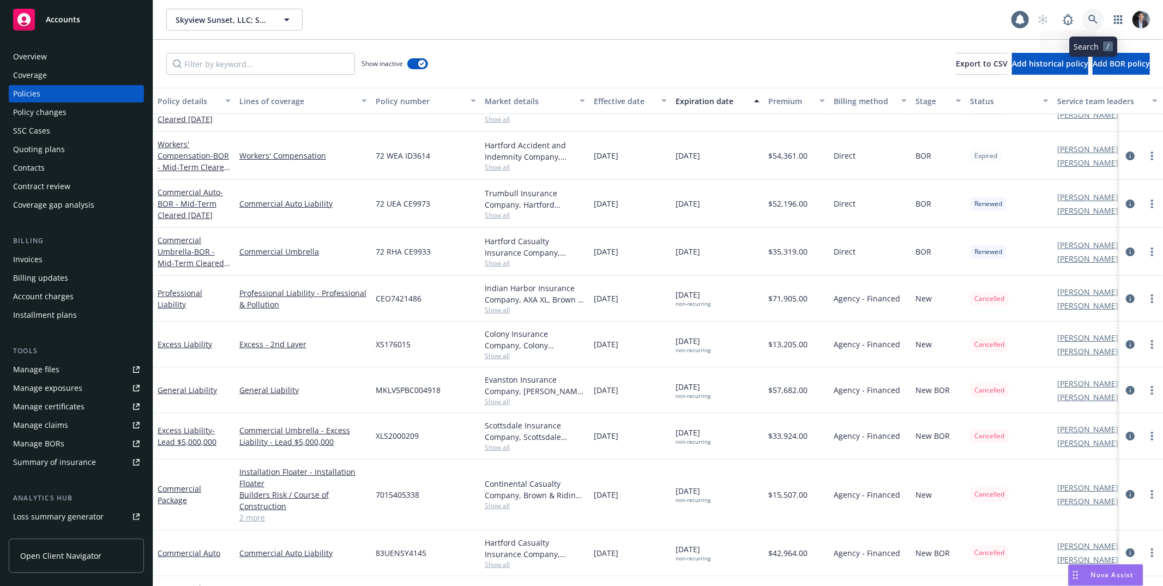
click at [1091, 21] on icon at bounding box center [1093, 20] width 10 height 10
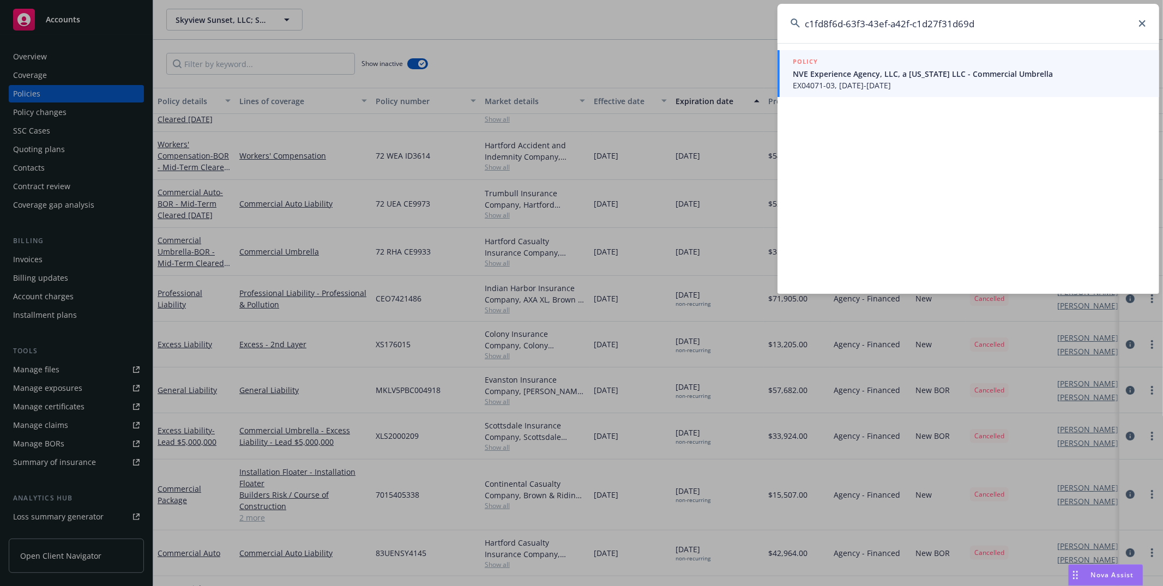
type input "c1fd8f6d-63f3-43ef-a42f-c1d27f31d69d"
click at [894, 69] on span "NVE Experience Agency, LLC, a Delaware LLC - Commercial Umbrella" at bounding box center [969, 73] width 353 height 11
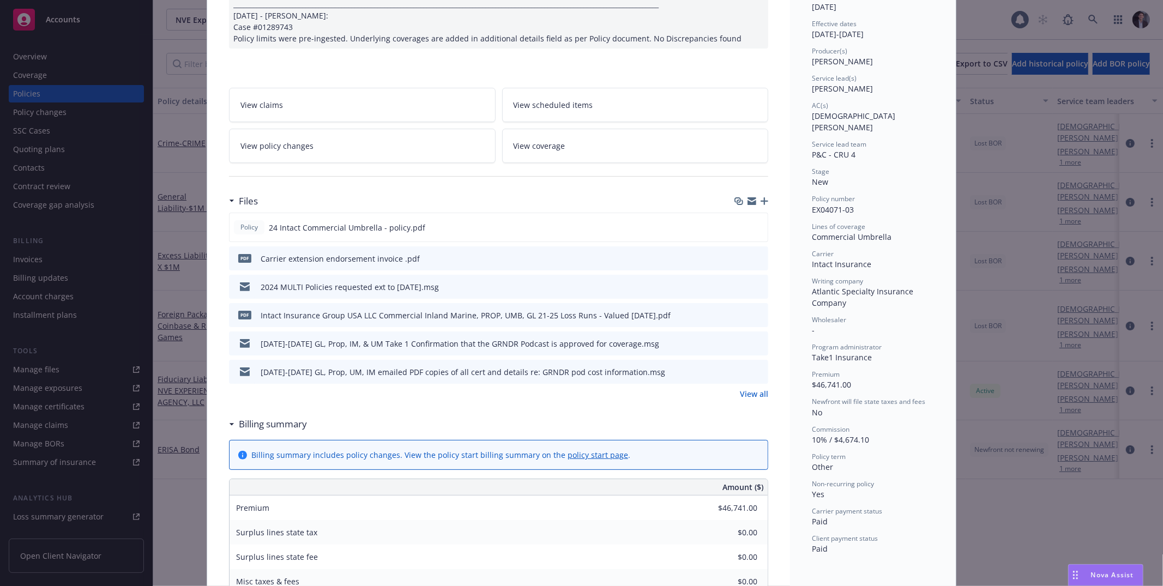
scroll to position [182, 0]
click at [1102, 119] on div "Policy Commercial Umbrella Data Entry Team: As per instruction we have not chan…" at bounding box center [581, 293] width 1163 height 586
